Goal: Obtain resource: Download file/media

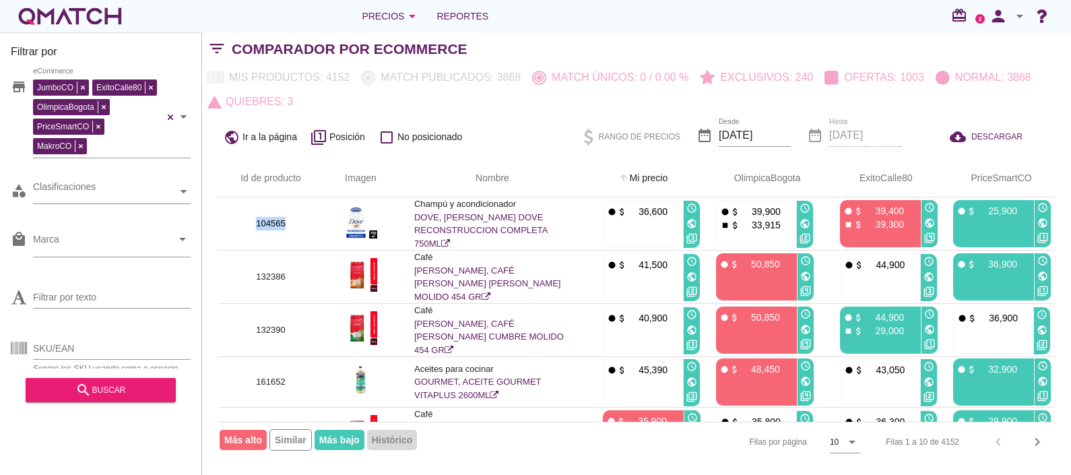
scroll to position [18, 0]
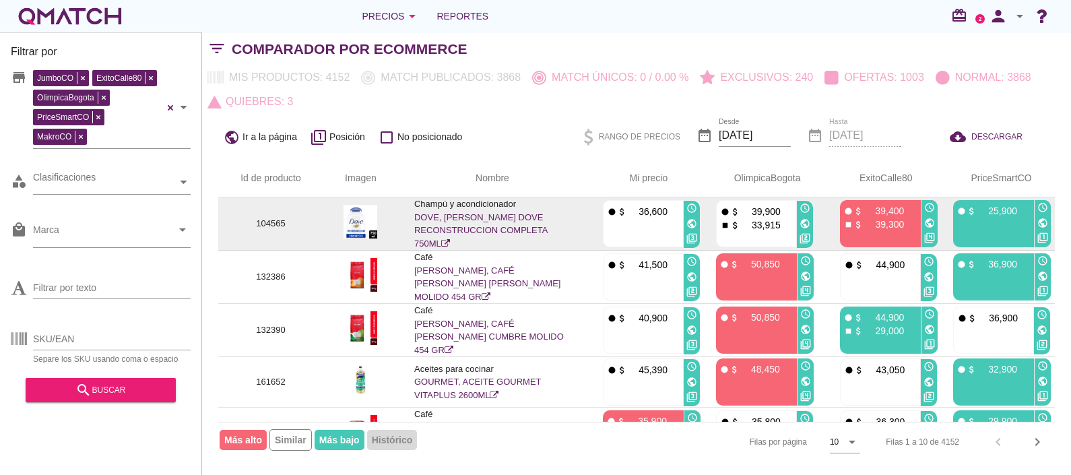
click at [462, 228] on link "DOVE, [PERSON_NAME] DOVE RECONSTRUCCION COMPLETA 750ML" at bounding box center [480, 230] width 133 height 36
click at [361, 221] on img at bounding box center [360, 222] width 34 height 34
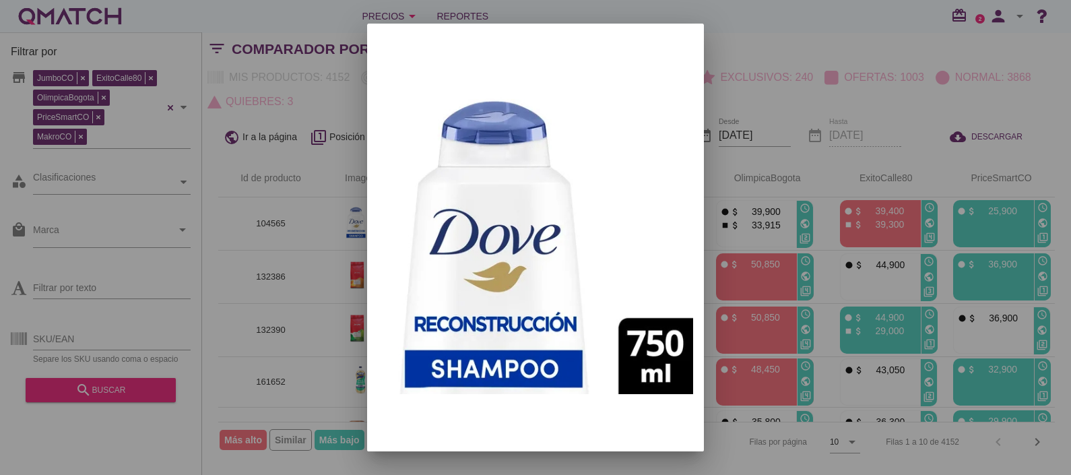
click at [311, 222] on div at bounding box center [535, 237] width 1071 height 475
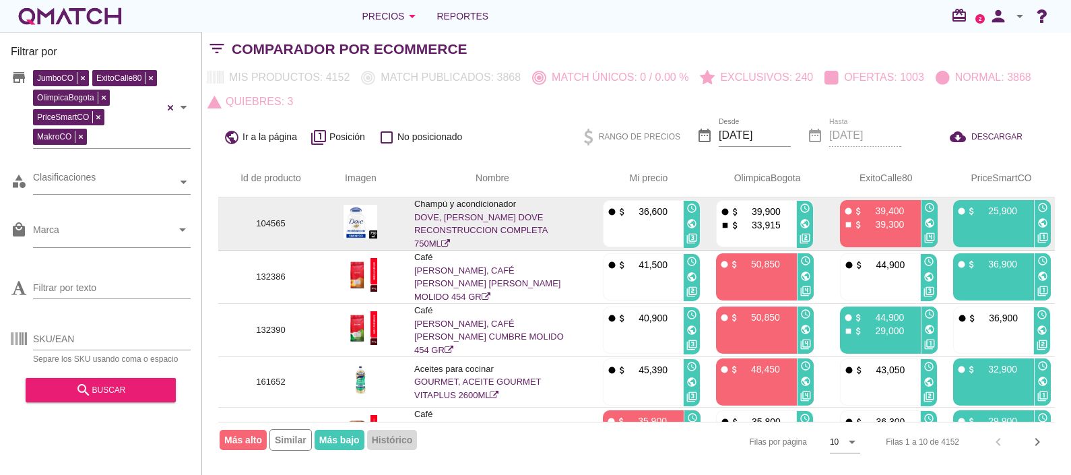
click at [480, 228] on link "DOVE, [PERSON_NAME] DOVE RECONSTRUCCION COMPLETA 750ML" at bounding box center [480, 230] width 133 height 36
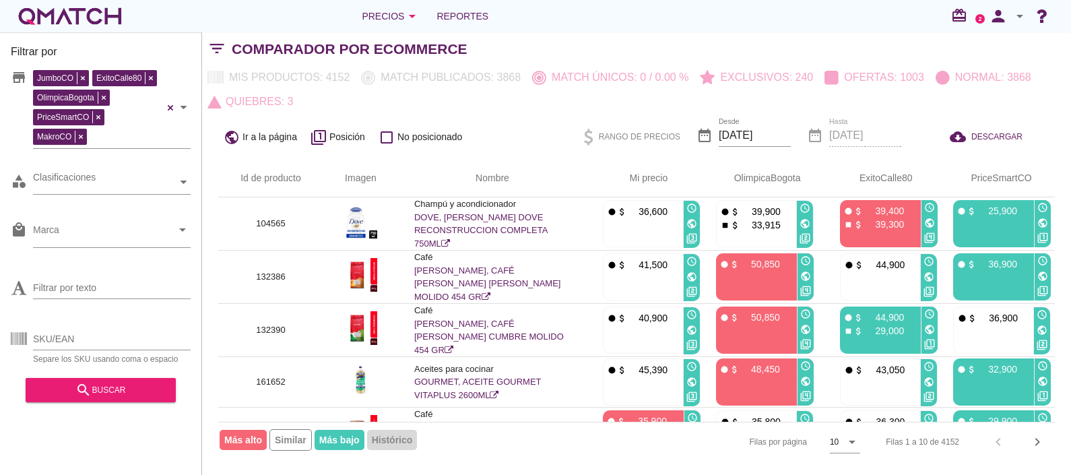
scroll to position [0, 0]
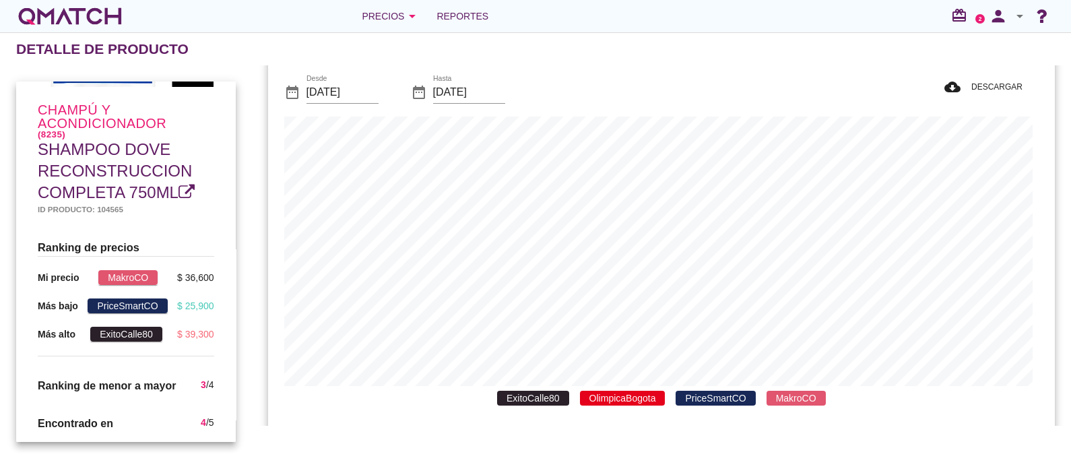
scroll to position [38, 0]
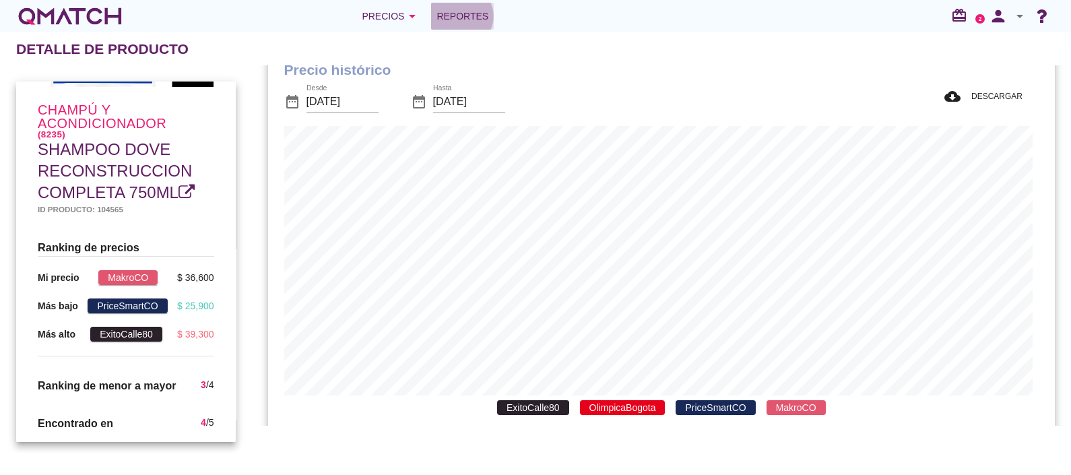
click at [436, 16] on div "Reportes" at bounding box center [462, 16] width 52 height 16
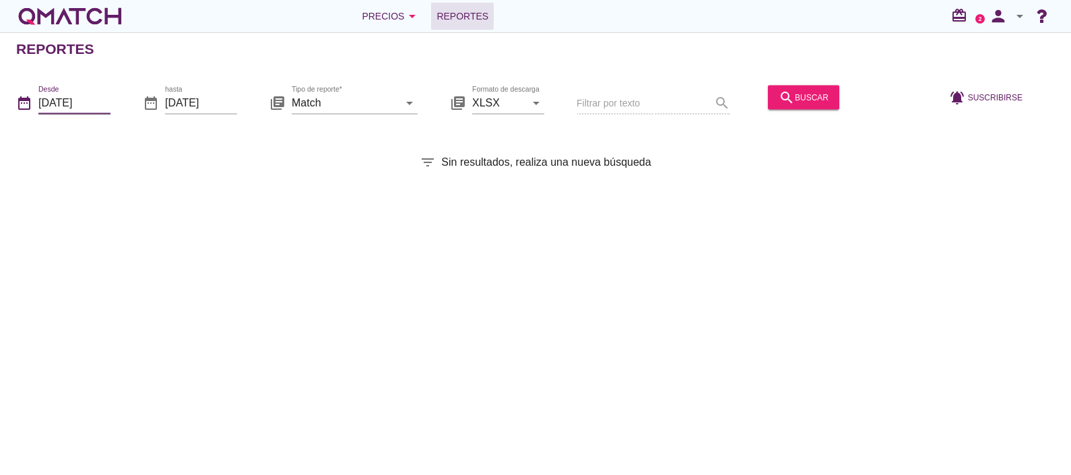
click at [65, 106] on input "[DATE]" at bounding box center [74, 103] width 72 height 22
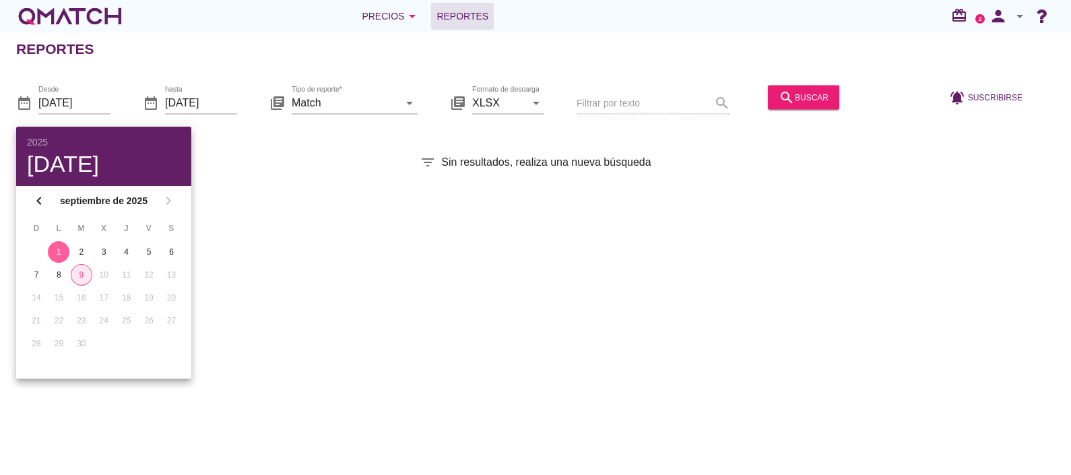
click at [75, 274] on div "9" at bounding box center [81, 275] width 20 height 12
type input "[DATE]"
click at [372, 100] on input "Match" at bounding box center [345, 103] width 107 height 22
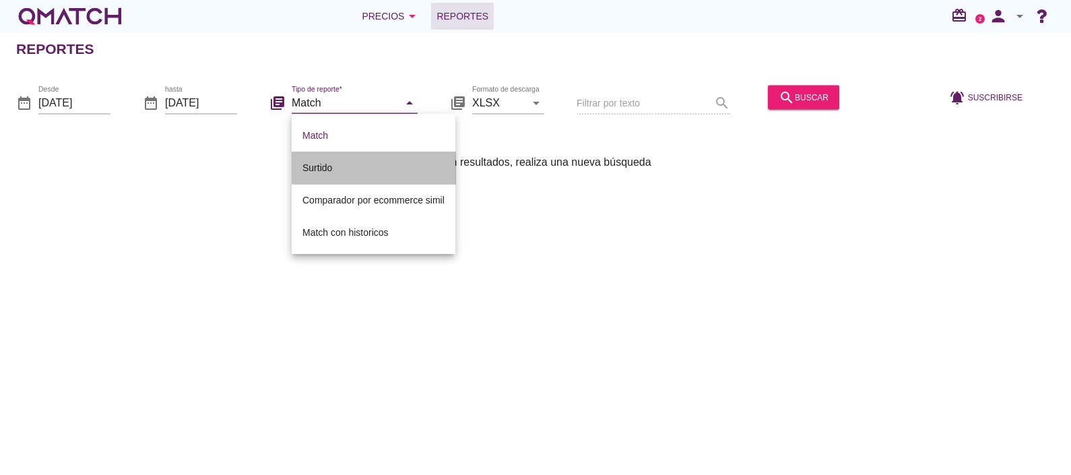
click at [341, 175] on div "Surtido" at bounding box center [373, 168] width 142 height 16
type input "Surtido"
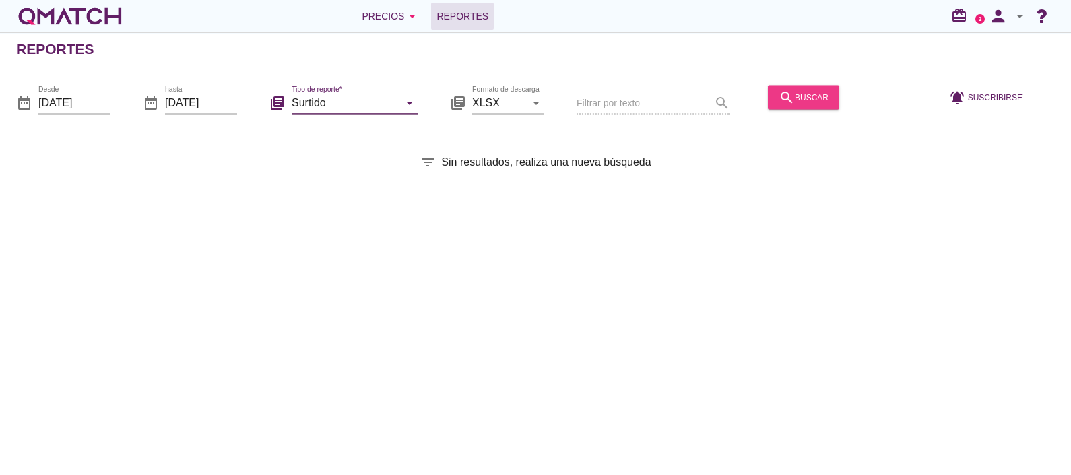
click at [791, 98] on div "search buscar" at bounding box center [804, 97] width 50 height 16
click at [74, 104] on input "[DATE]" at bounding box center [74, 103] width 72 height 22
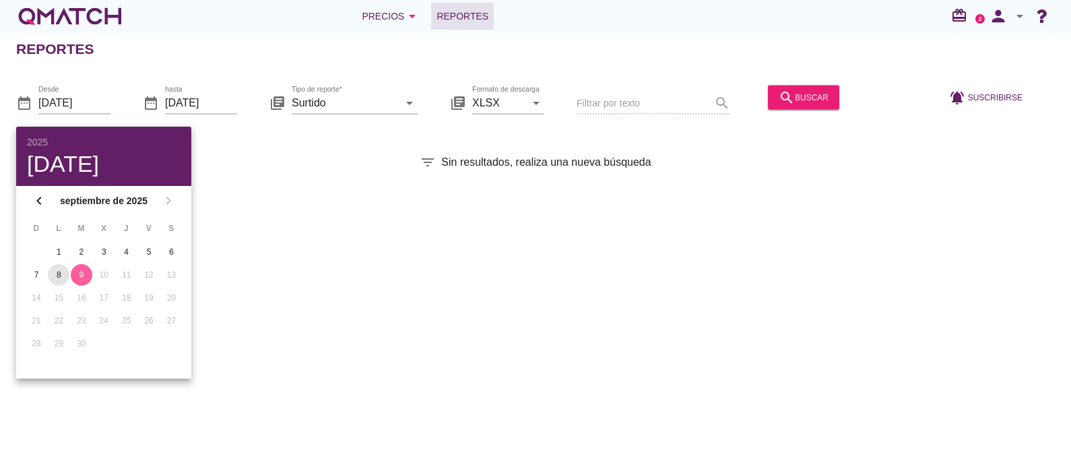
click at [56, 283] on button "8" at bounding box center [59, 275] width 22 height 22
type input "2025-09-08"
click at [205, 100] on input "[DATE]" at bounding box center [201, 103] width 72 height 22
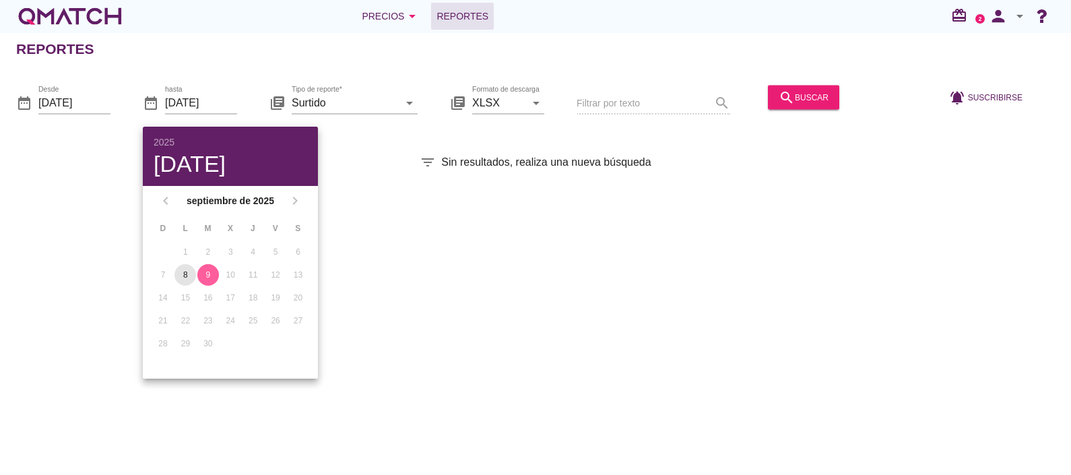
click at [184, 271] on div "8" at bounding box center [185, 275] width 22 height 12
type input "2025-09-08"
click at [710, 145] on div "Reportes date_range Desde 2025-09-08 date_range hasta 2025-09-08 library_books …" at bounding box center [535, 253] width 1071 height 442
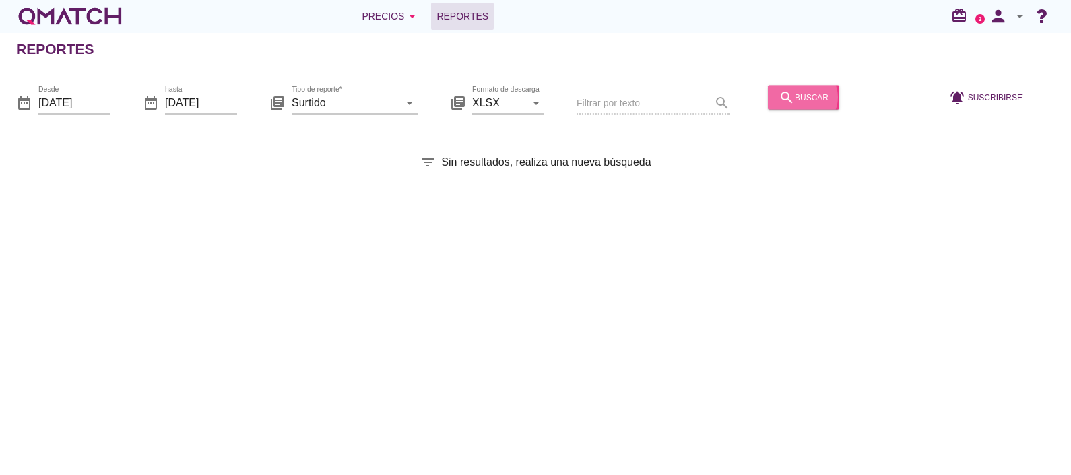
click at [789, 93] on div "search buscar" at bounding box center [804, 97] width 50 height 16
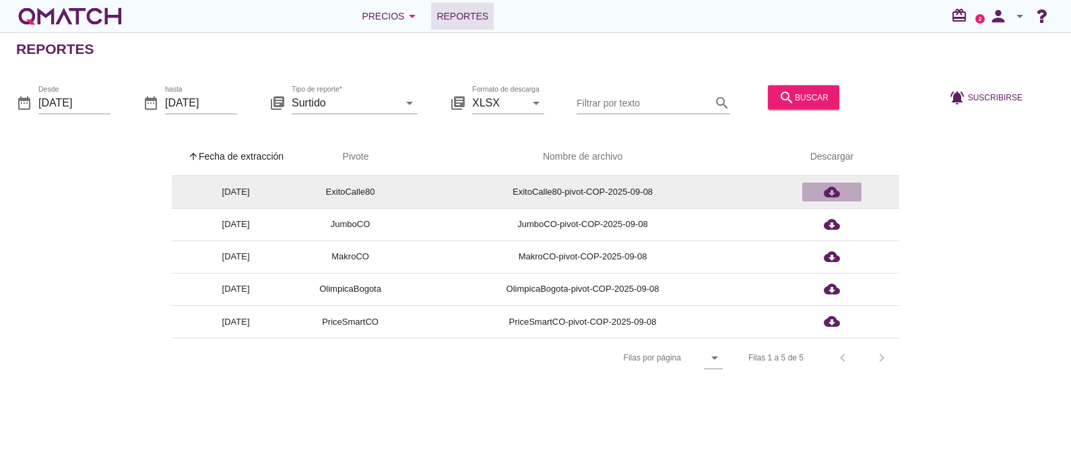
click at [836, 189] on icon "cloud_download" at bounding box center [832, 192] width 16 height 16
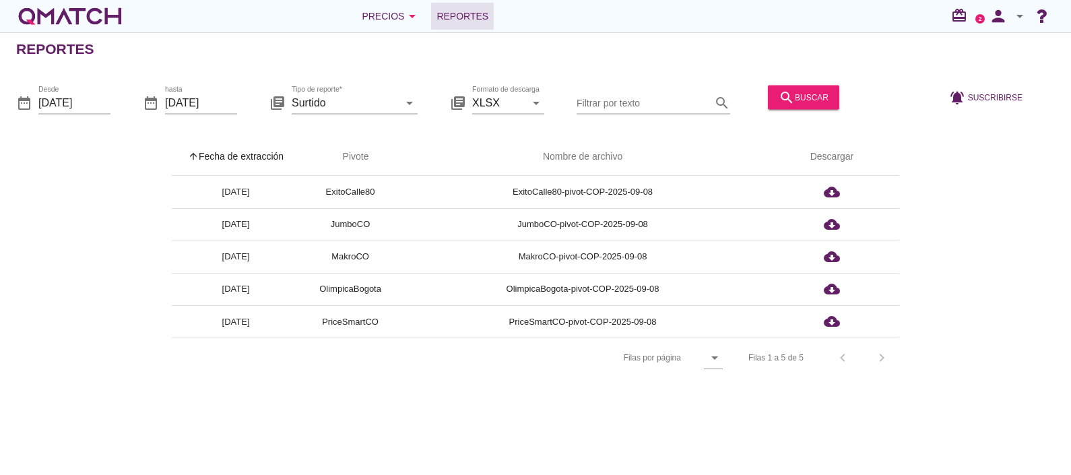
click at [962, 264] on div "arrow_upward Fecha de extracción arrow_upward Pivote Nombre de archivo Descarga…" at bounding box center [535, 258] width 1039 height 240
click at [394, 20] on div "Precios arrow_drop_down" at bounding box center [391, 16] width 59 height 16
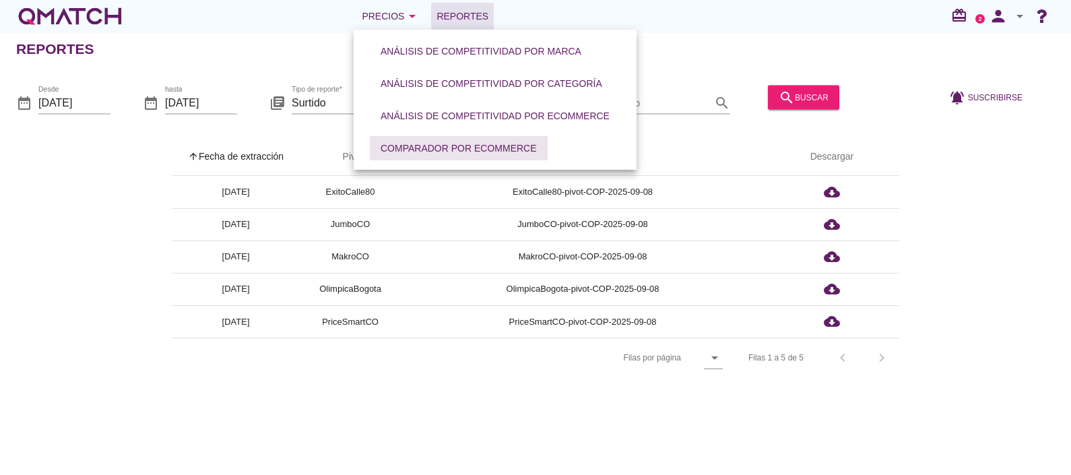
click at [445, 145] on div "Comparador por eCommerce" at bounding box center [459, 148] width 156 height 14
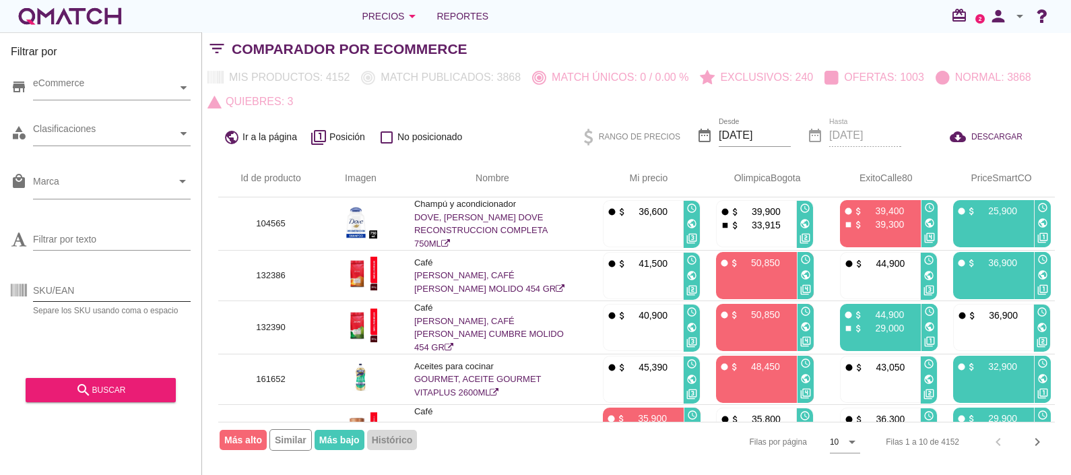
click at [55, 283] on input "SKU/EAN" at bounding box center [112, 290] width 158 height 22
click at [95, 289] on input "SKU/EAN" at bounding box center [112, 290] width 158 height 22
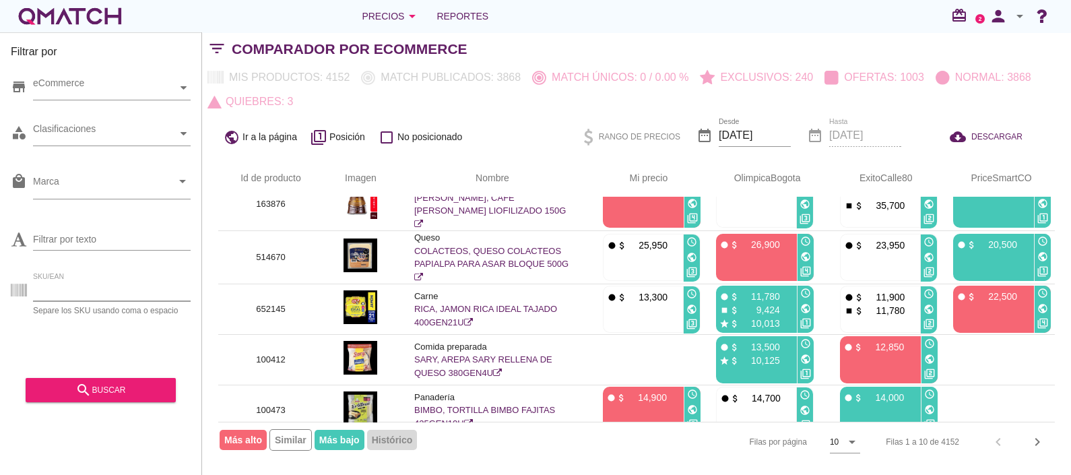
scroll to position [284, 0]
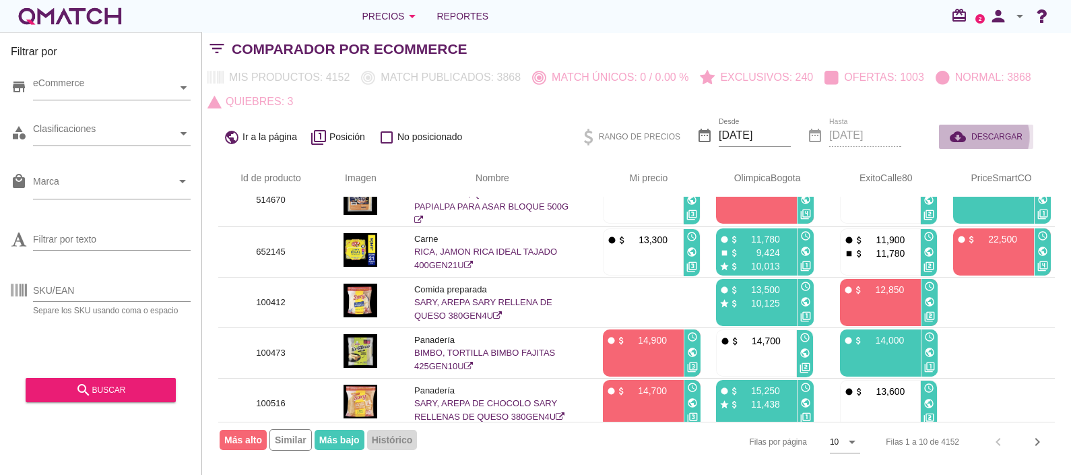
click at [1023, 122] on div "cloud_download DESCARGAR" at bounding box center [985, 137] width 105 height 32
click at [1004, 88] on div "Mis productos: 4152 Match publicados: 3868 Match únicos: 0 / 0.00 % Exclusivos:…" at bounding box center [636, 89] width 869 height 48
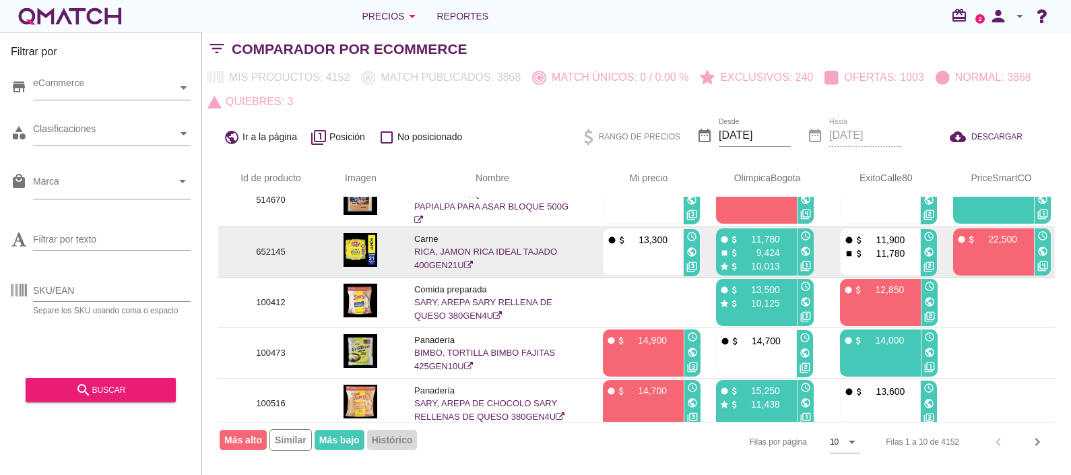
scroll to position [0, 0]
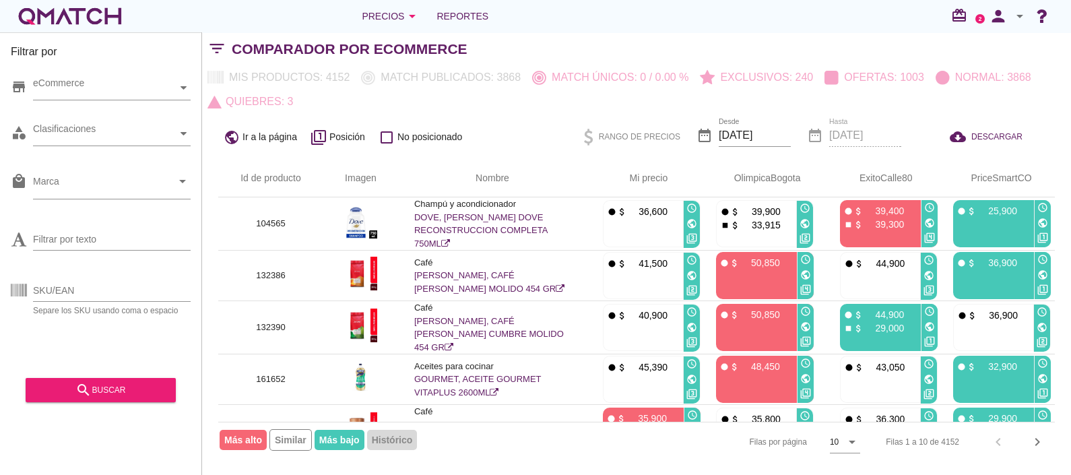
click at [391, 445] on span "Histórico" at bounding box center [392, 440] width 51 height 20
click at [348, 442] on span "Más bajo" at bounding box center [340, 440] width 50 height 20
click at [229, 444] on span "Más alto" at bounding box center [243, 440] width 47 height 20
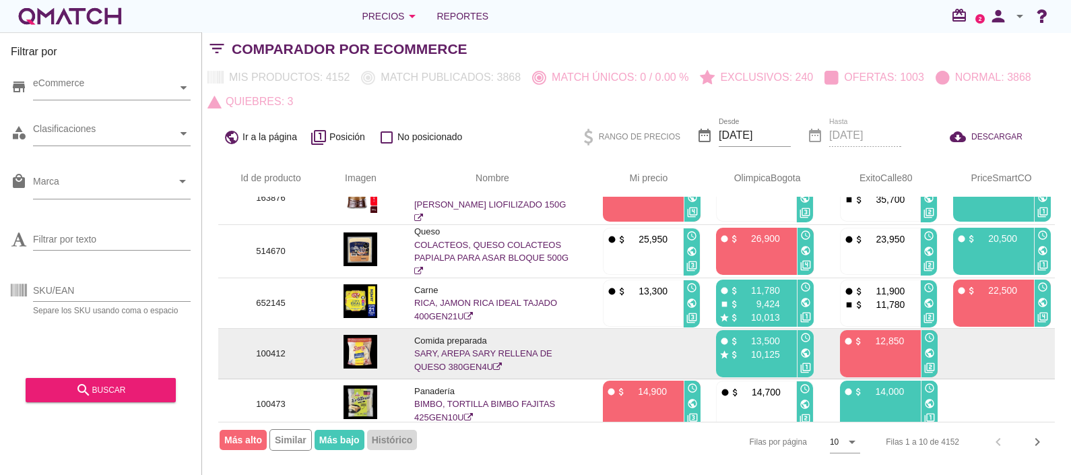
scroll to position [284, 0]
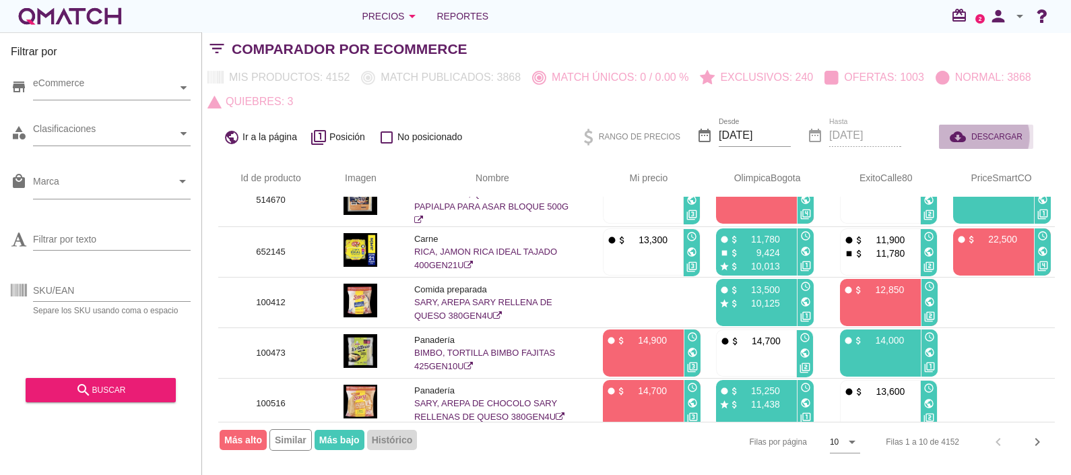
click at [990, 135] on span "DESCARGAR" at bounding box center [996, 137] width 51 height 12
click at [183, 87] on icon at bounding box center [183, 87] width 6 height 3
click at [183, 132] on icon at bounding box center [183, 134] width 6 height 6
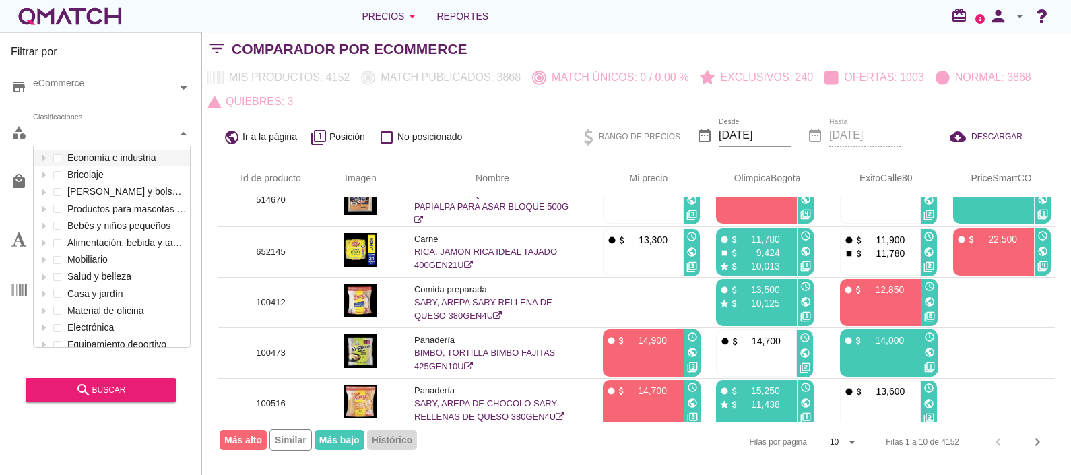
scroll to position [201, 156]
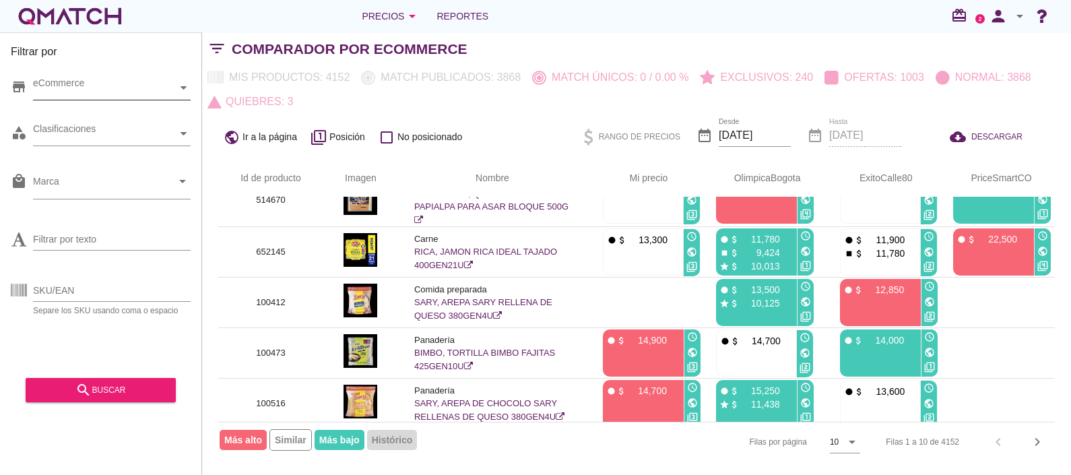
click at [145, 90] on div "eCommerce" at bounding box center [105, 88] width 144 height 14
click at [44, 107] on div at bounding box center [43, 112] width 13 height 17
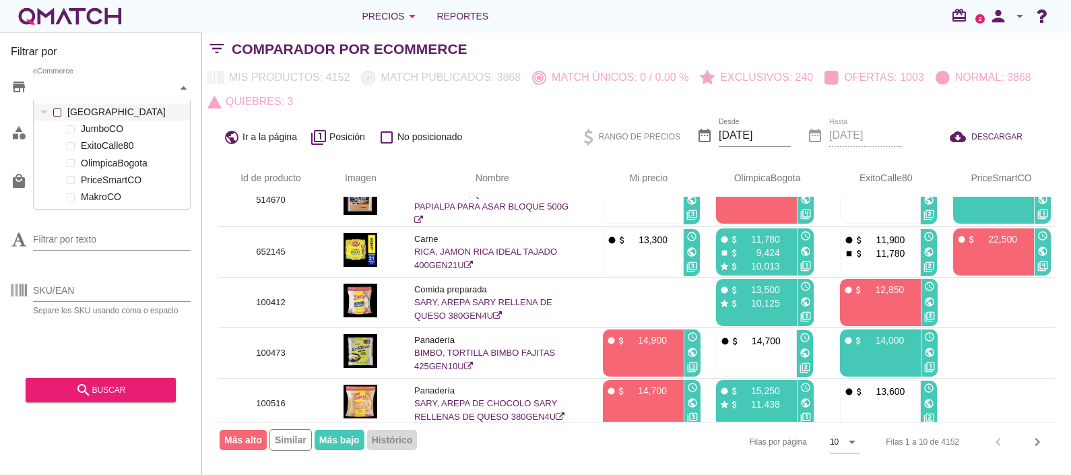
click at [59, 100] on div "eCommerce Colombia JumboCO ExitoCalle80 OlimpicaBogota PriceSmartCO MakroCO" at bounding box center [112, 88] width 158 height 24
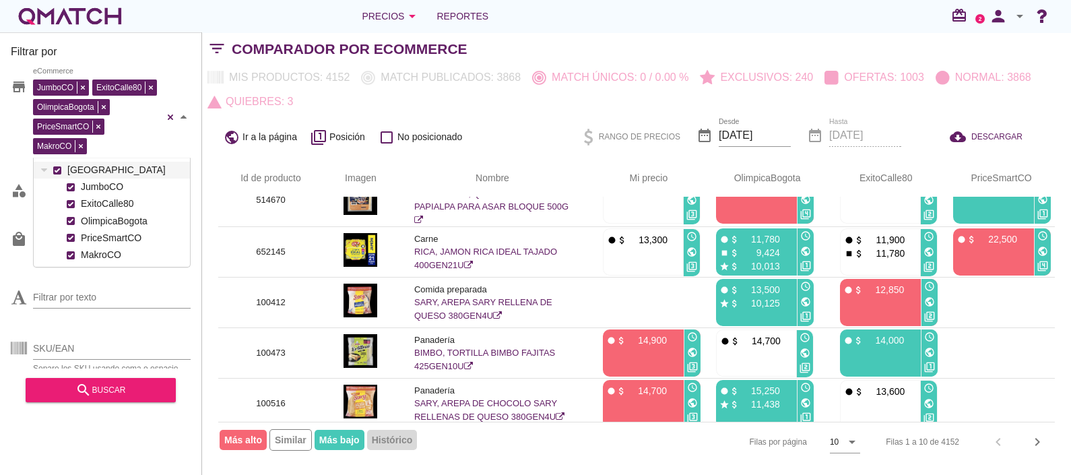
click at [204, 226] on div "Id de producto Imagen Nombre arrow_upward Mi precio arrow_upward OlimpicaBogota…" at bounding box center [636, 311] width 869 height 302
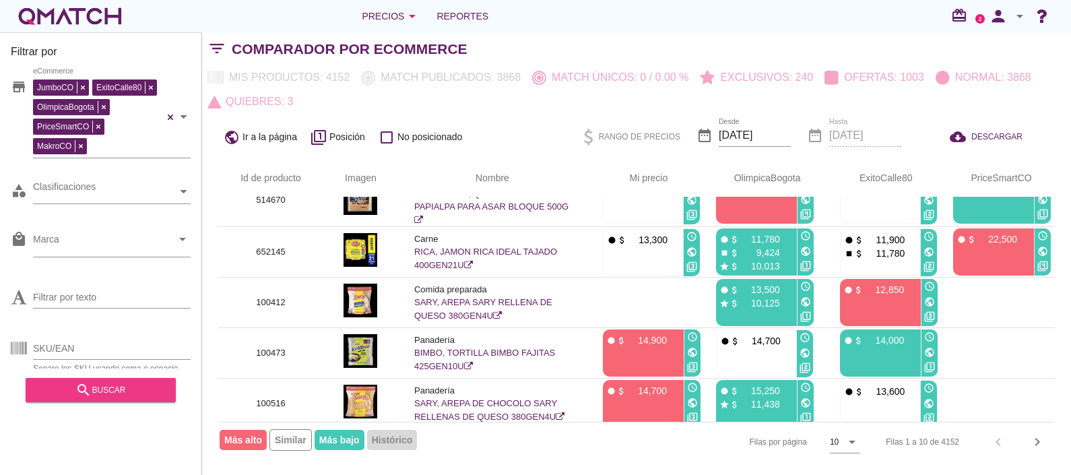
click at [105, 393] on div "search buscar" at bounding box center [100, 390] width 129 height 16
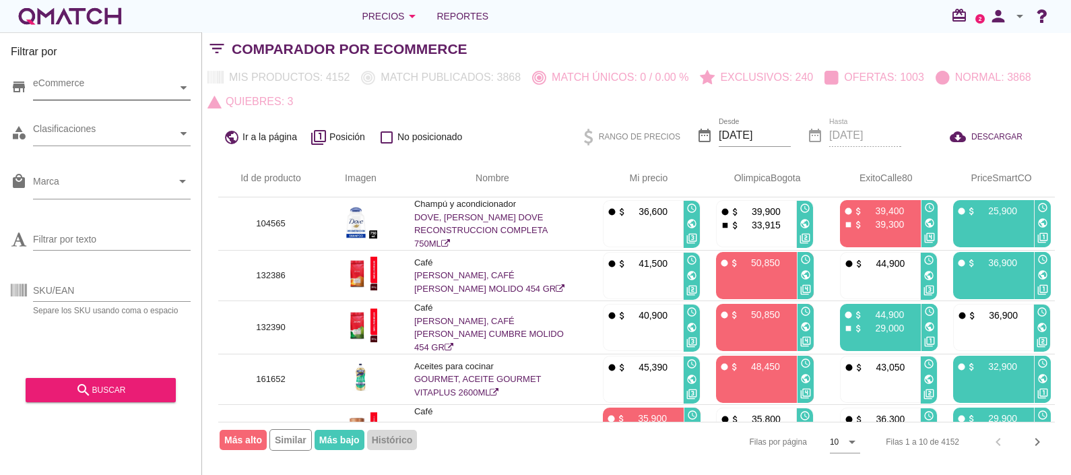
click at [148, 88] on div "eCommerce" at bounding box center [105, 88] width 144 height 14
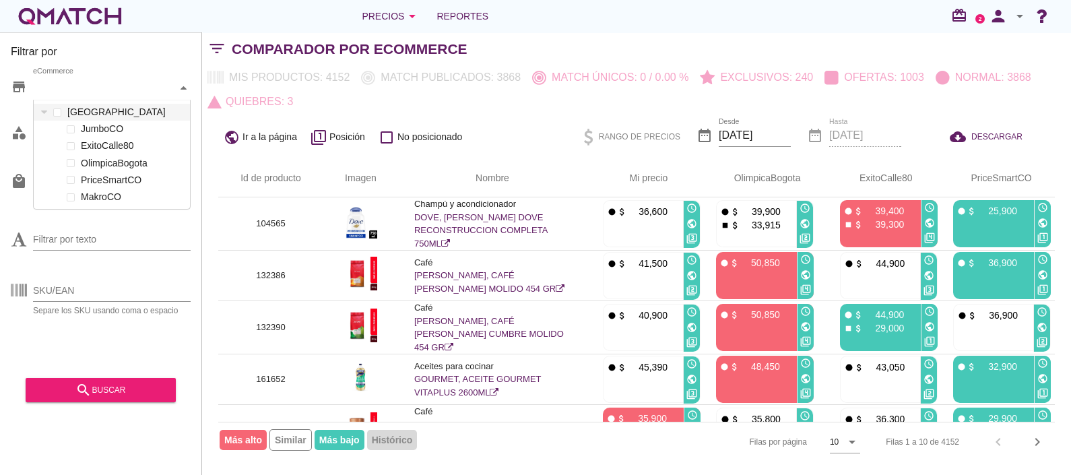
scroll to position [108, 156]
click at [83, 197] on label "MakroCO" at bounding box center [131, 197] width 109 height 17
click at [86, 197] on label "MakroCO" at bounding box center [131, 197] width 109 height 17
click at [476, 20] on span "Reportes" at bounding box center [462, 16] width 52 height 16
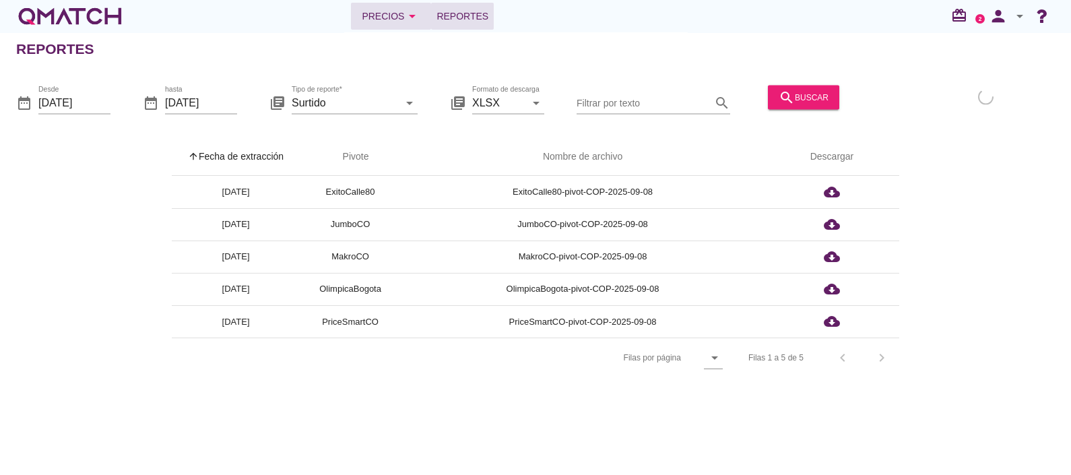
click at [407, 16] on icon "arrow_drop_down" at bounding box center [412, 16] width 16 height 16
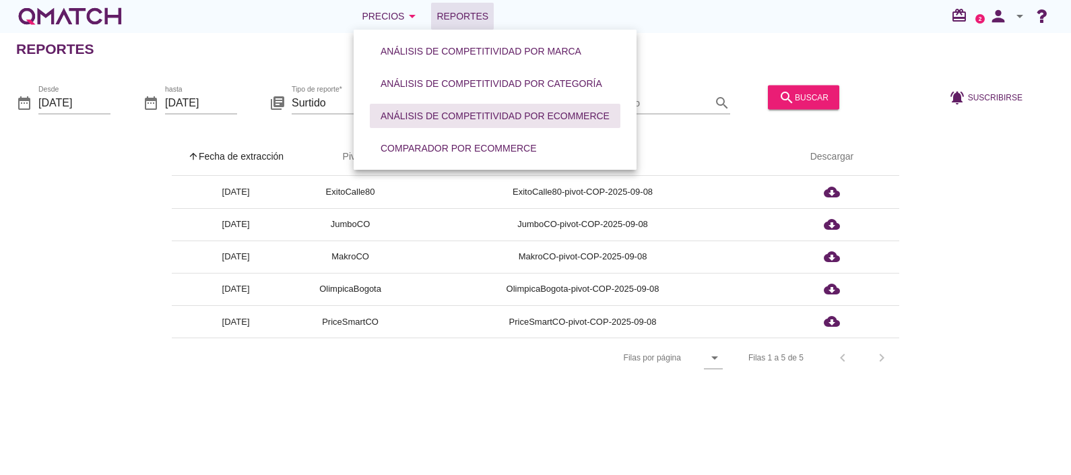
click at [476, 111] on div "Análisis de competitividad por eCommerce" at bounding box center [495, 116] width 229 height 14
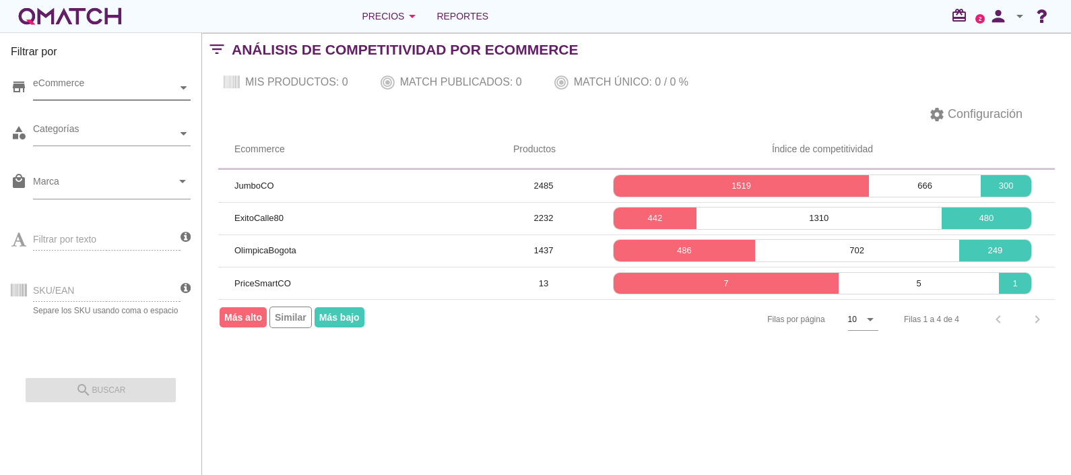
click at [117, 91] on div "eCommerce" at bounding box center [105, 88] width 144 height 14
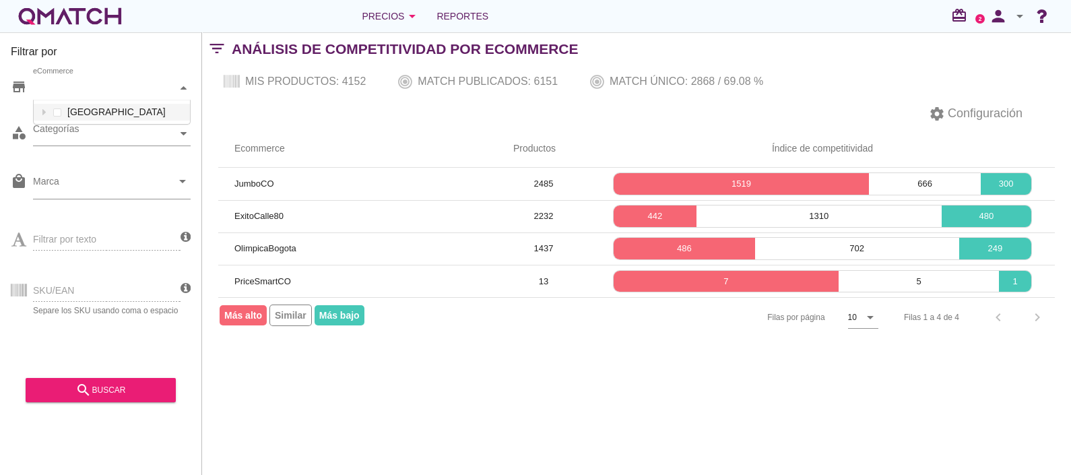
scroll to position [24, 156]
click at [651, 441] on div "Filtrar por store eCommerce Colombia category Categorías local_mall Marca arrow…" at bounding box center [636, 253] width 869 height 442
click at [410, 15] on icon "arrow_drop_down" at bounding box center [412, 16] width 16 height 16
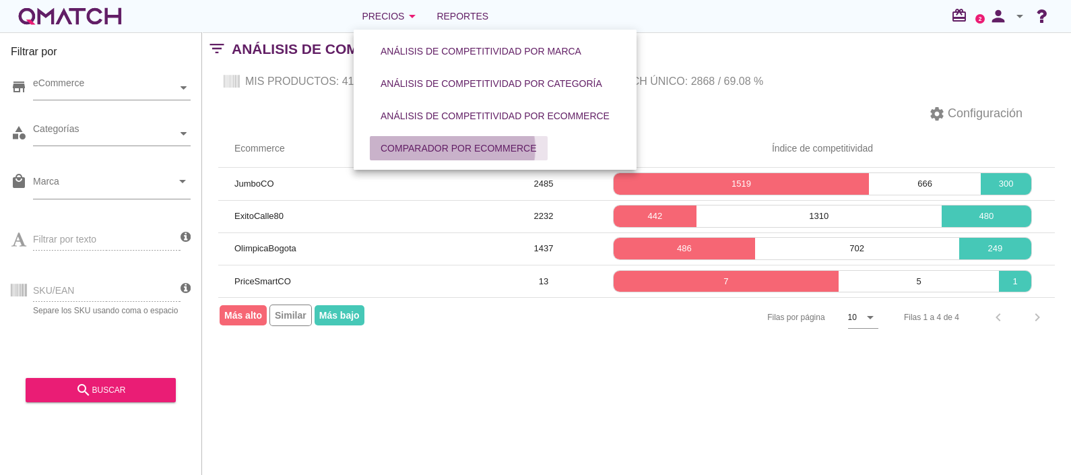
click at [438, 145] on div "Comparador por eCommerce" at bounding box center [459, 148] width 156 height 14
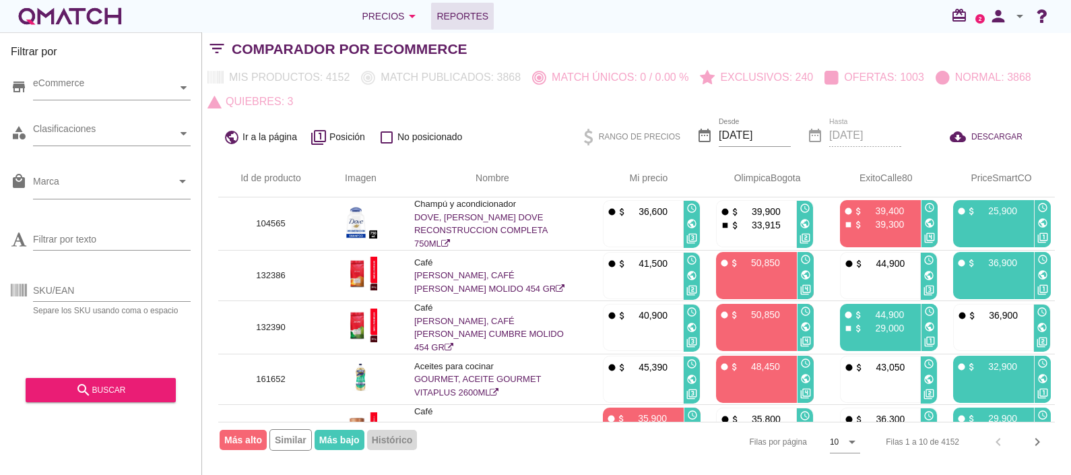
click at [449, 22] on span "Reportes" at bounding box center [462, 16] width 52 height 16
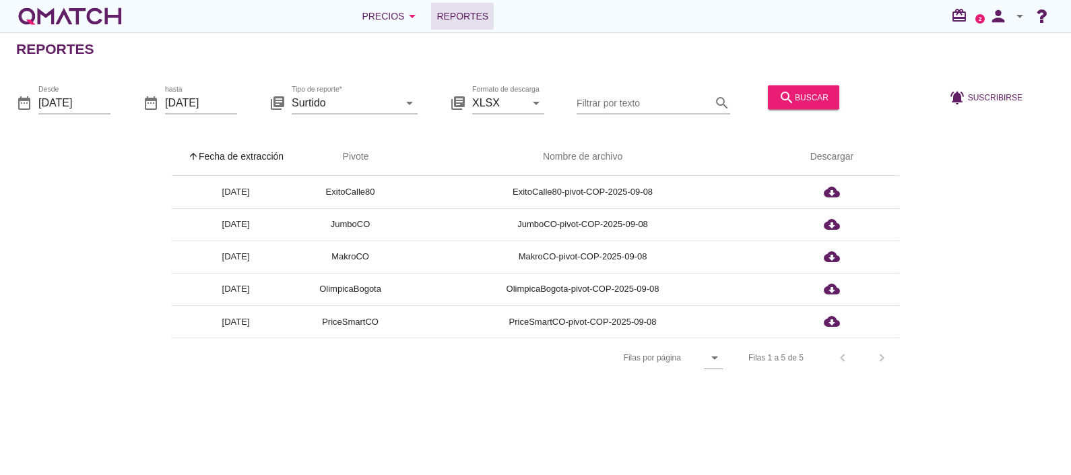
click at [442, 375] on div "Filas por página arrow_drop_down Filas 1 a 5 de 5 chevron_left chevron_right" at bounding box center [535, 357] width 727 height 40
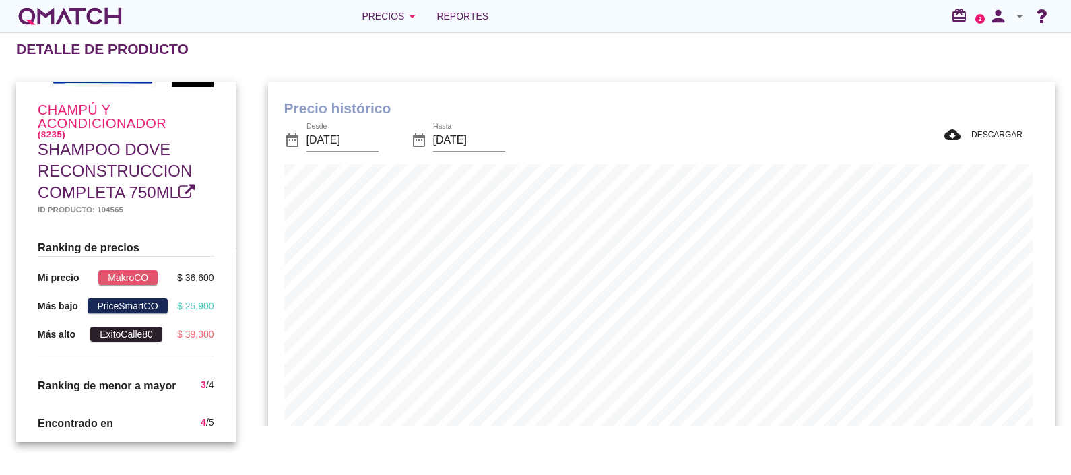
scroll to position [175, 0]
